Goal: Task Accomplishment & Management: Manage account settings

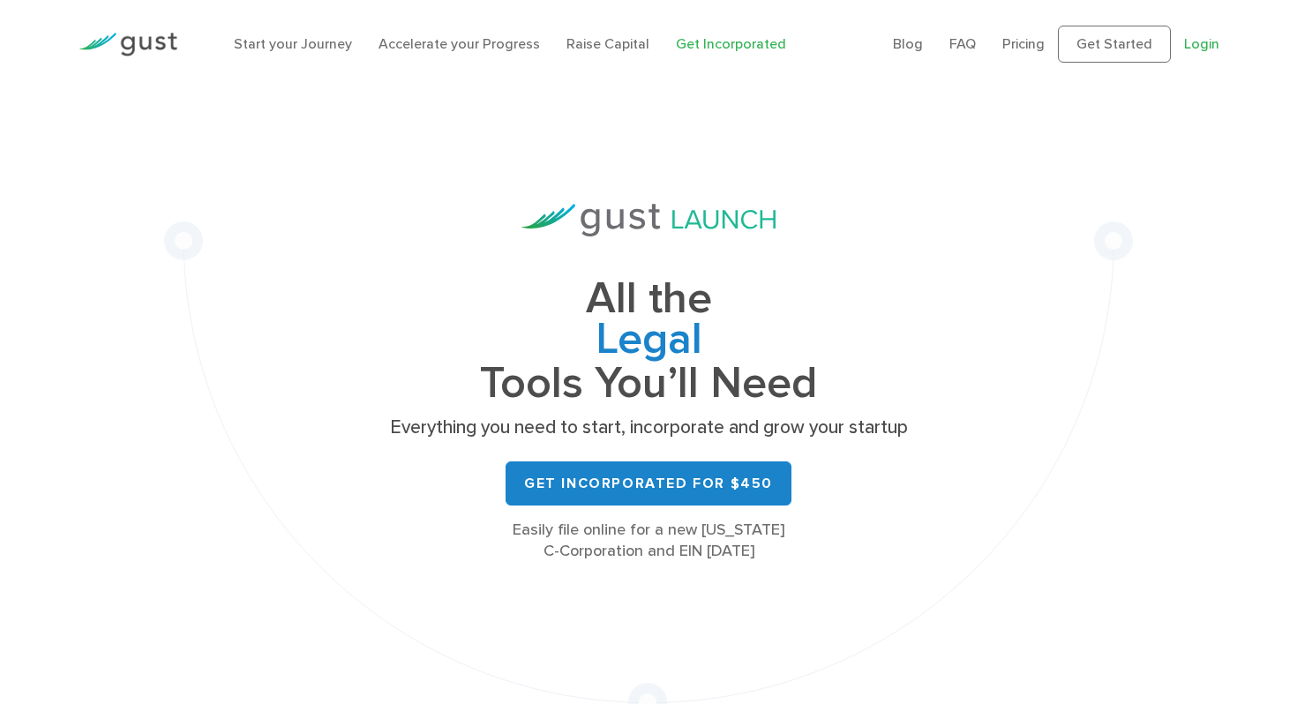
click at [1206, 47] on link "Login" at bounding box center [1201, 43] width 35 height 17
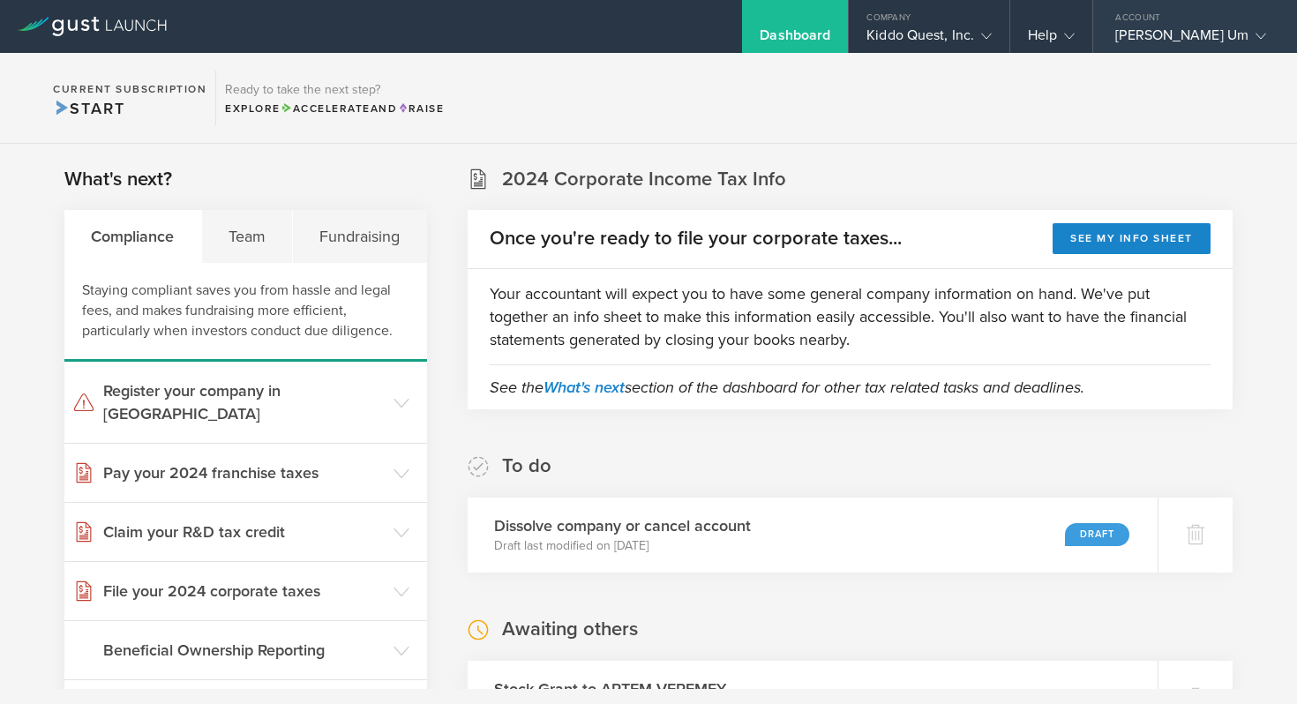
click at [1171, 31] on div "Se Ung Um" at bounding box center [1191, 39] width 151 height 26
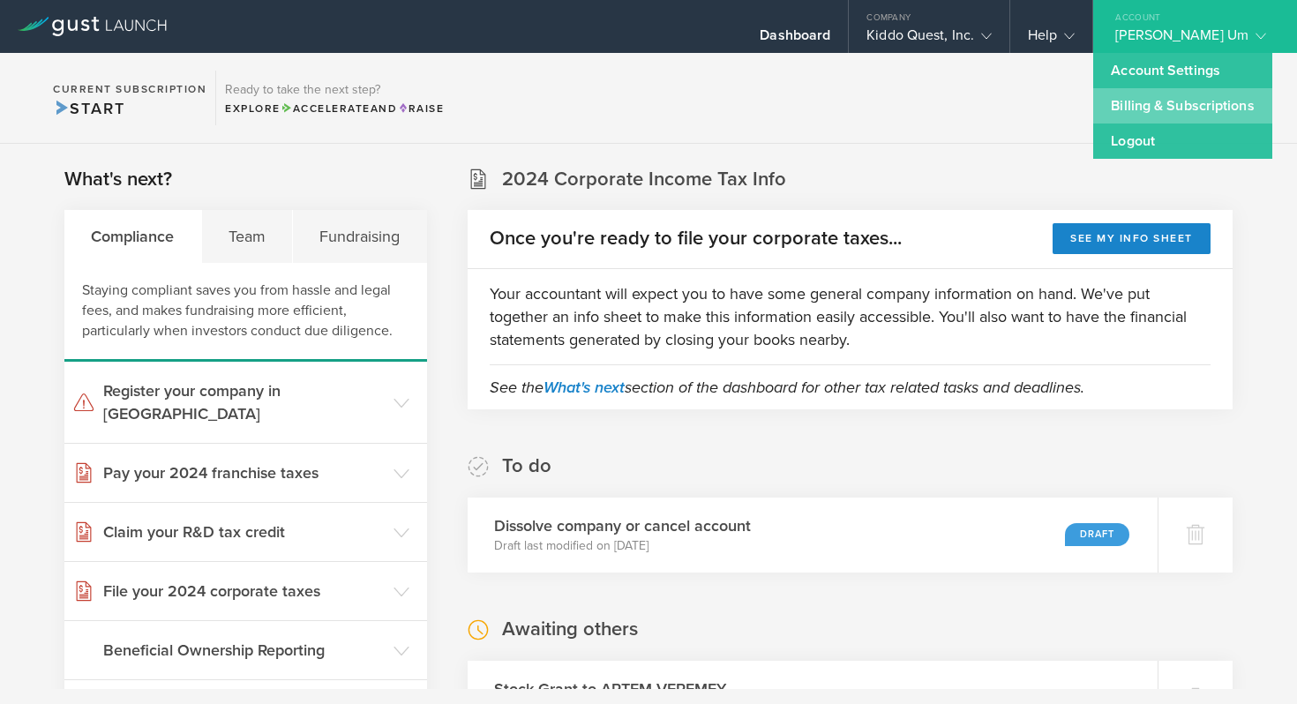
click at [1165, 98] on link "Billing & Subscriptions" at bounding box center [1182, 105] width 178 height 35
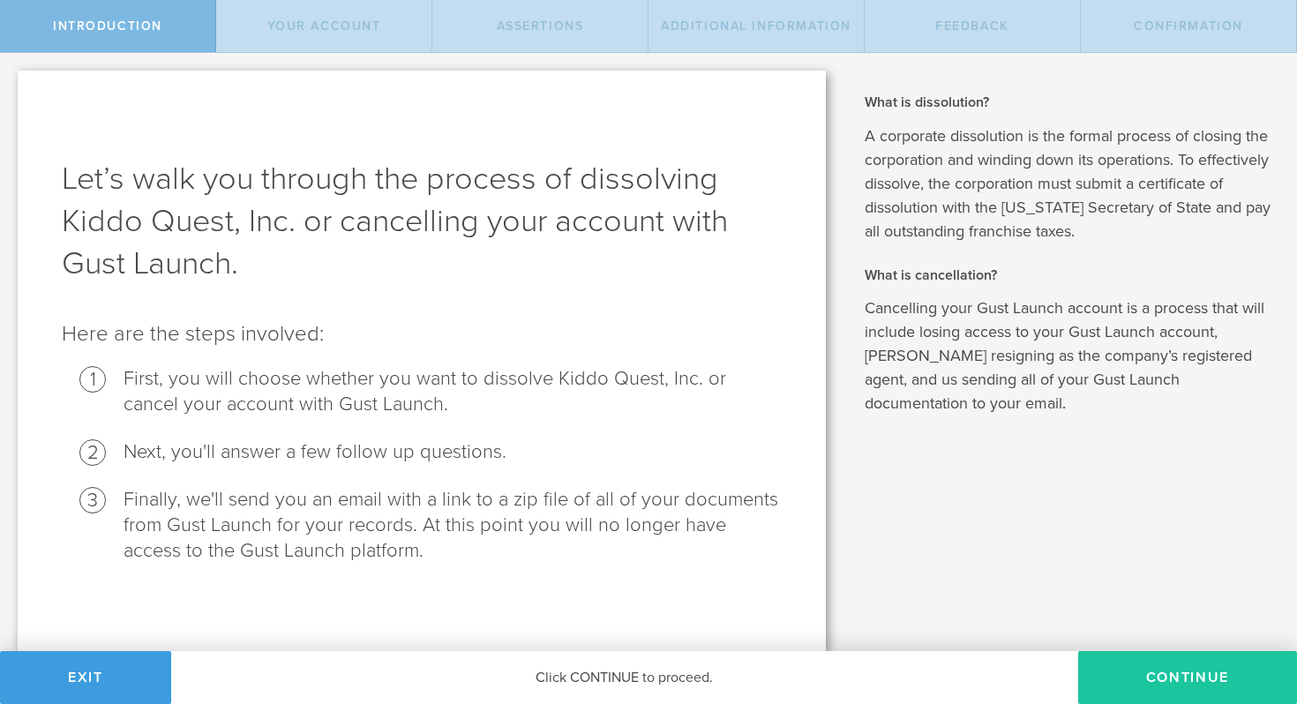
click at [1147, 681] on button "Continue" at bounding box center [1187, 677] width 219 height 53
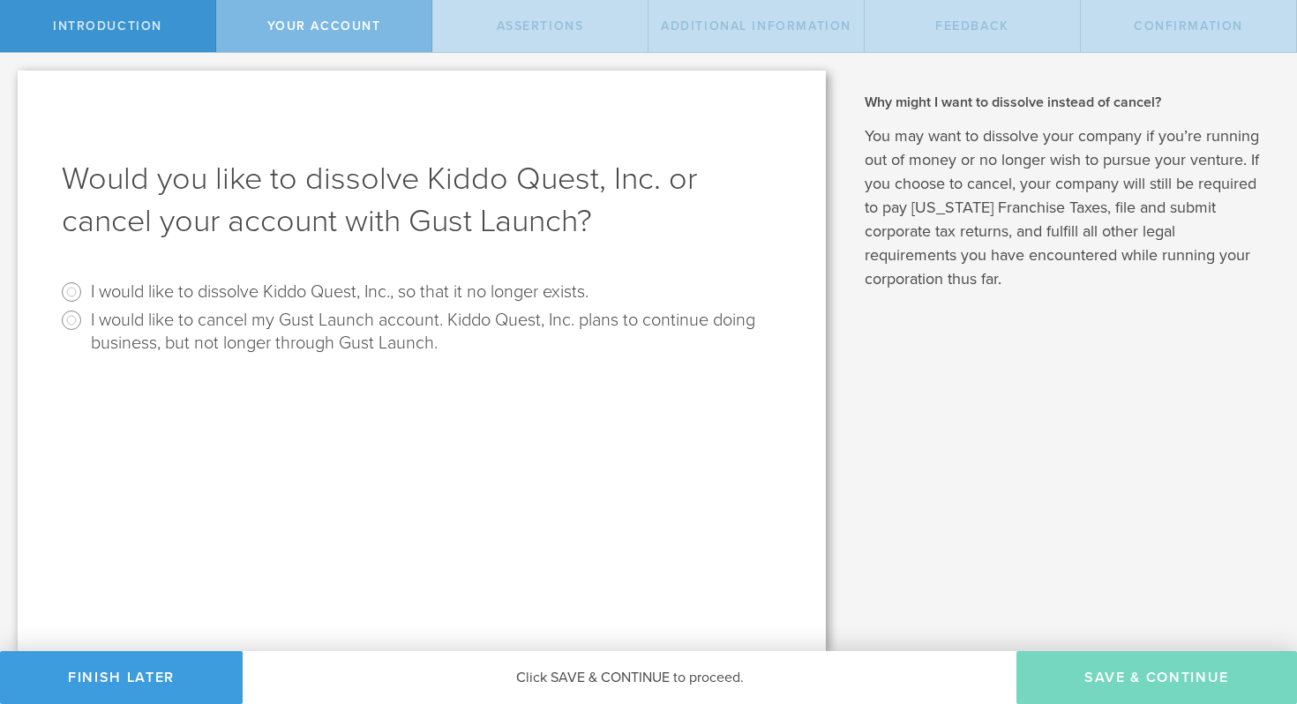
click at [171, 303] on label "I would like to dissolve Kiddo Quest, Inc., so that it no longer exists." at bounding box center [340, 291] width 498 height 26
click at [86, 303] on input "I would like to dissolve Kiddo Quest, Inc., so that it no longer exists." at bounding box center [71, 292] width 28 height 28
radio input "true"
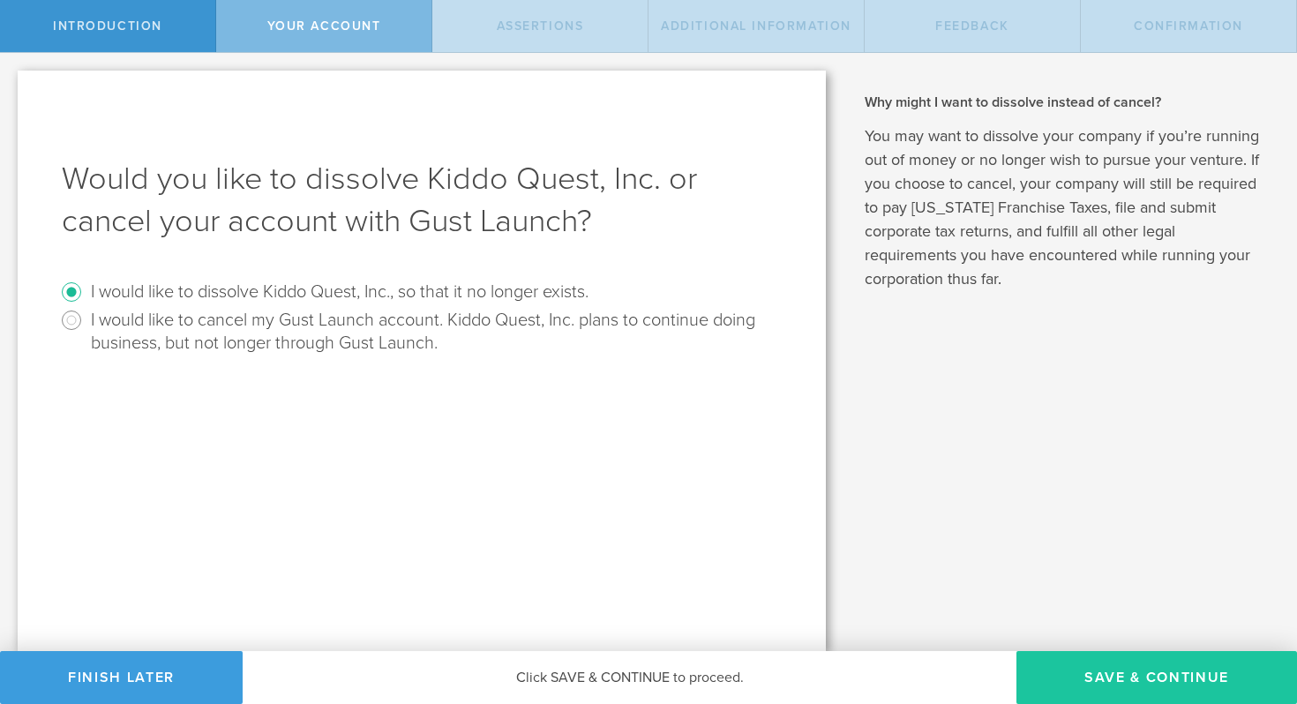
click at [1128, 672] on button "Save & Continue" at bounding box center [1157, 677] width 281 height 53
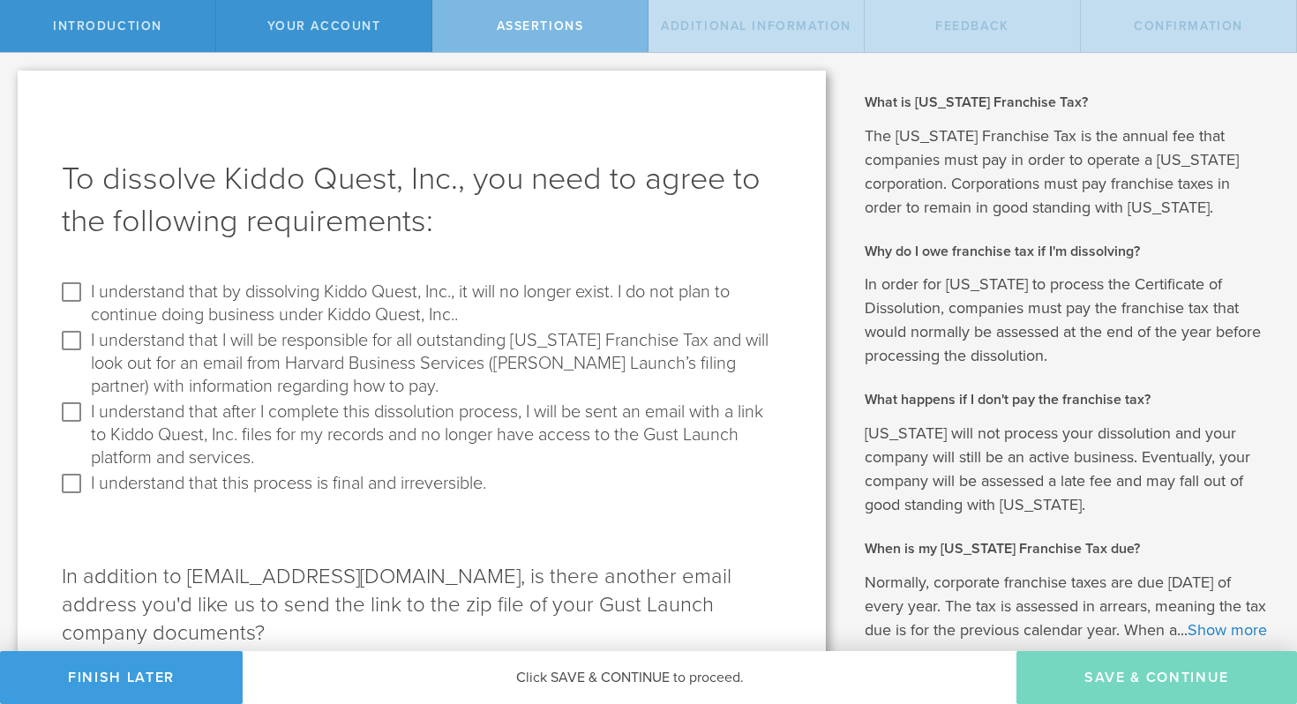
click at [243, 293] on label "I understand that by dissolving Kiddo Quest, Inc., it will no longer exist. I d…" at bounding box center [434, 302] width 687 height 49
click at [86, 293] on input "I understand that by dissolving Kiddo Quest, Inc., it will no longer exist. I d…" at bounding box center [71, 292] width 28 height 28
checkbox input "true"
click at [197, 348] on label "I understand that I will be responsible for all outstanding Delaware Franchise …" at bounding box center [434, 362] width 687 height 71
click at [86, 348] on input "I understand that I will be responsible for all outstanding Delaware Franchise …" at bounding box center [71, 341] width 28 height 28
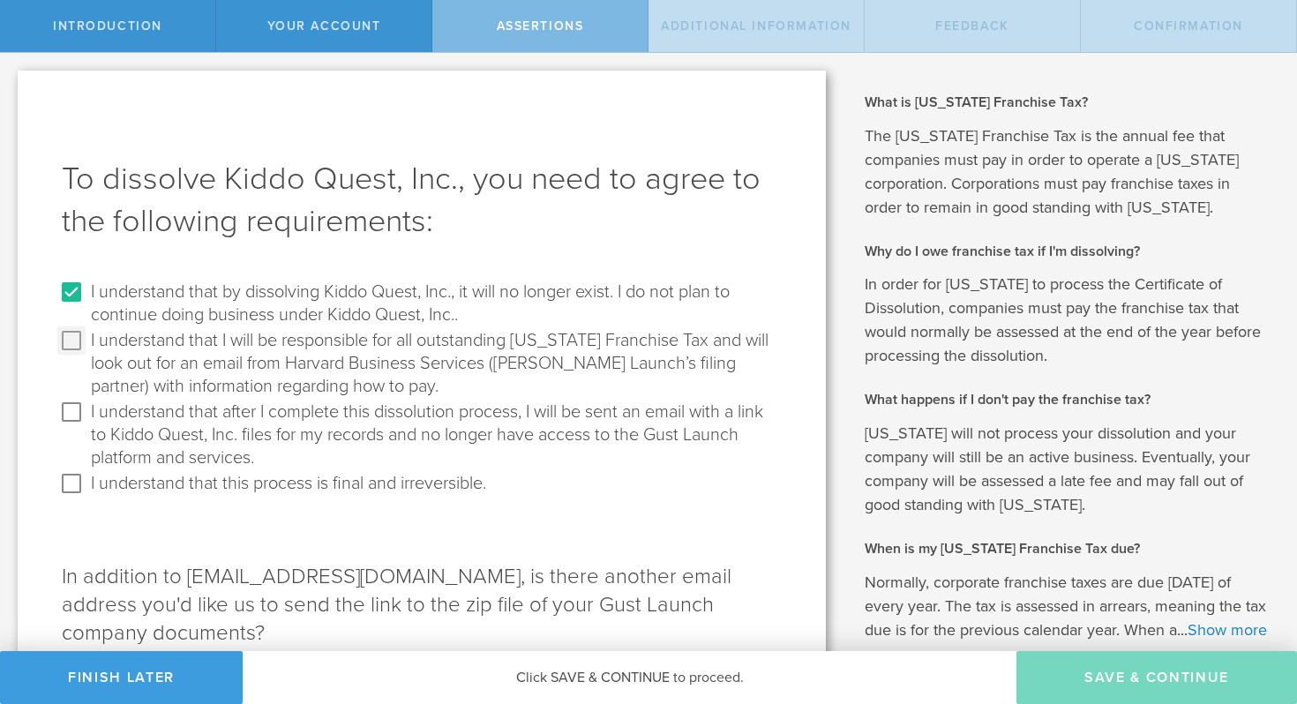
checkbox input "true"
click at [192, 414] on label "I understand that after I complete this dissolution process, I will be sent an …" at bounding box center [434, 433] width 687 height 71
click at [86, 414] on input "I understand that after I complete this dissolution process, I will be sent an …" at bounding box center [71, 412] width 28 height 28
checkbox input "true"
click at [166, 490] on label "I understand that this process is final and irreversible." at bounding box center [288, 483] width 395 height 26
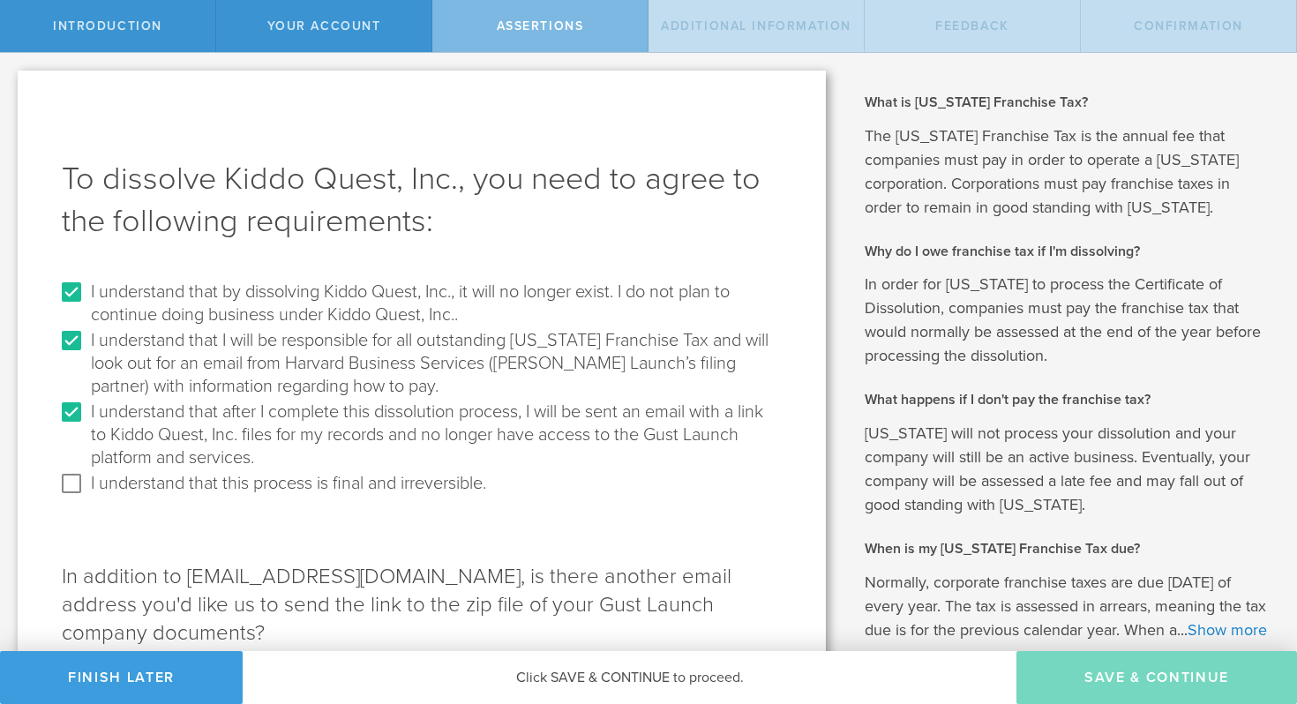
click at [86, 490] on input "I understand that this process is final and irreversible." at bounding box center [71, 484] width 28 height 28
checkbox input "true"
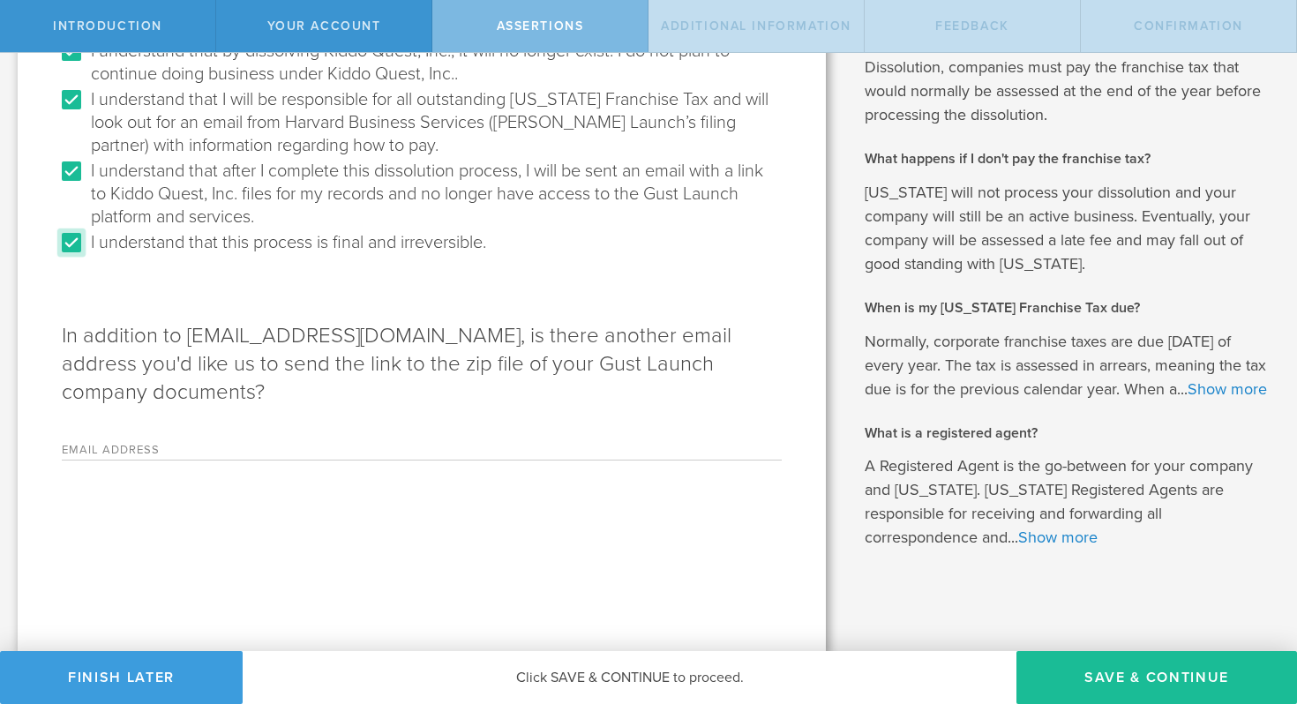
scroll to position [267, 0]
click at [224, 442] on label "Email Address" at bounding box center [172, 449] width 221 height 15
click at [282, 431] on input "Email Address" at bounding box center [532, 444] width 500 height 26
